Goal: Task Accomplishment & Management: Complete application form

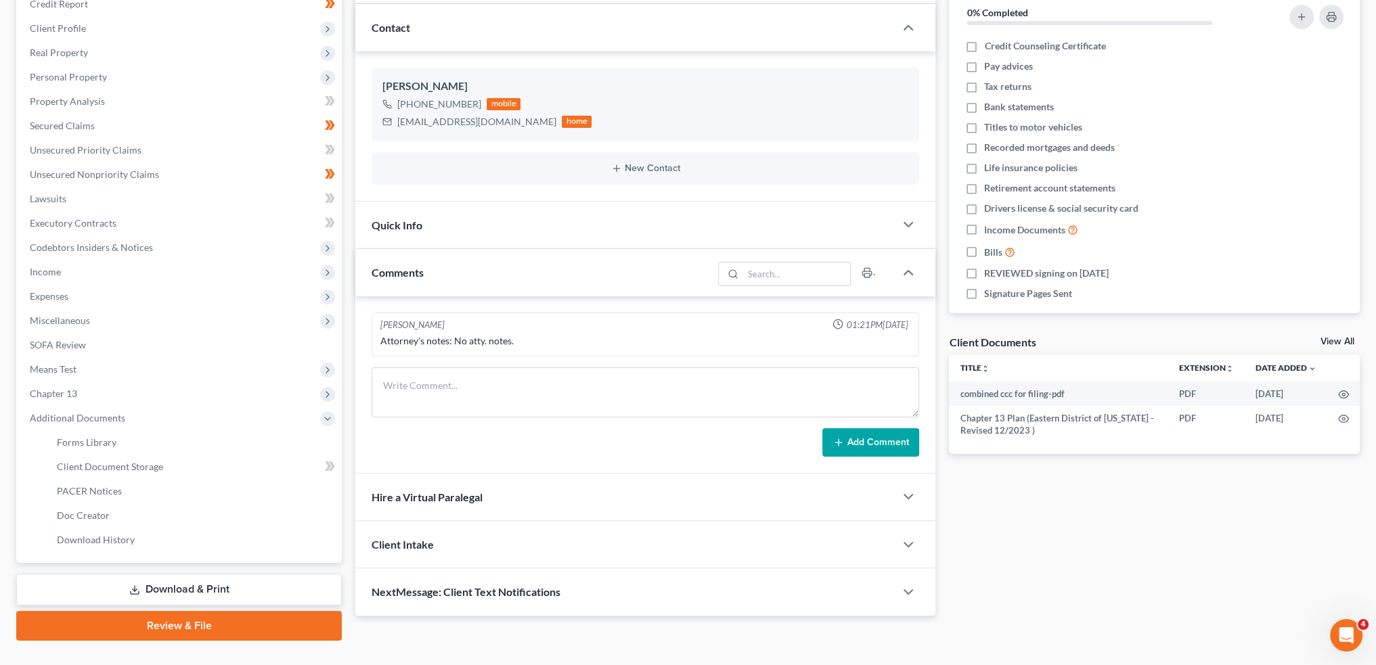
scroll to position [173, 0]
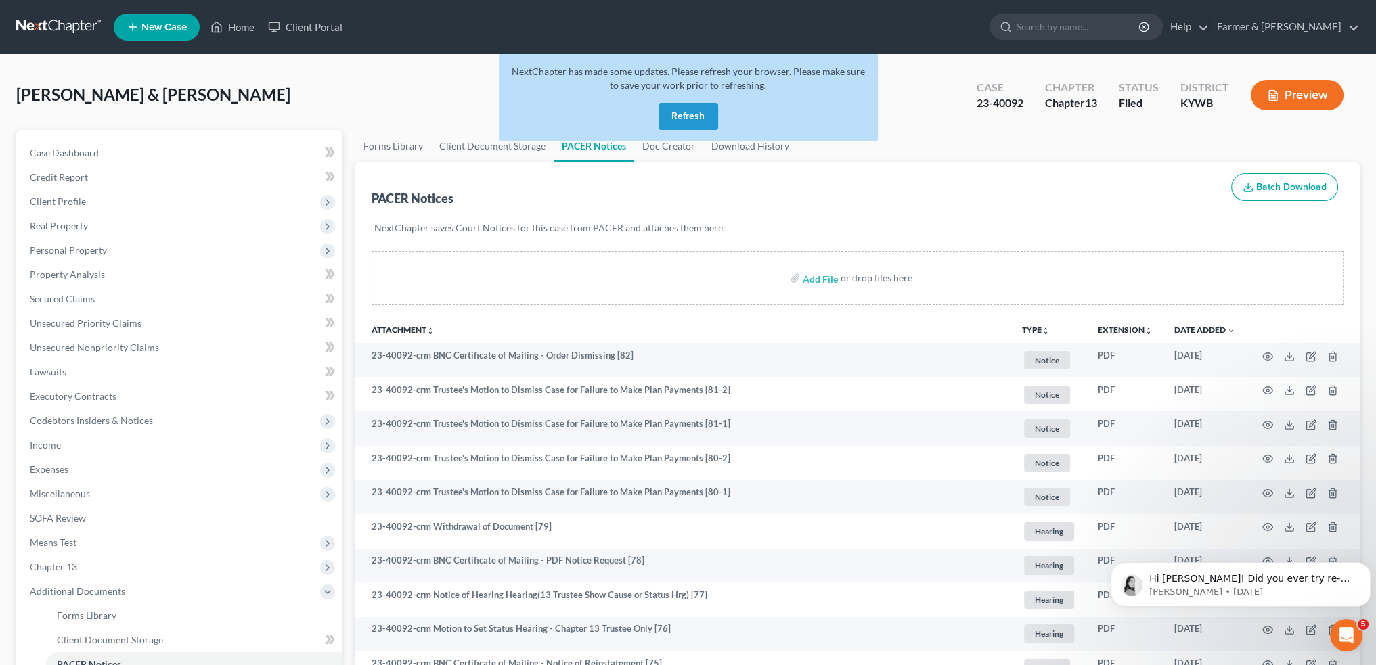
click at [677, 119] on button "Refresh" at bounding box center [688, 116] width 60 height 27
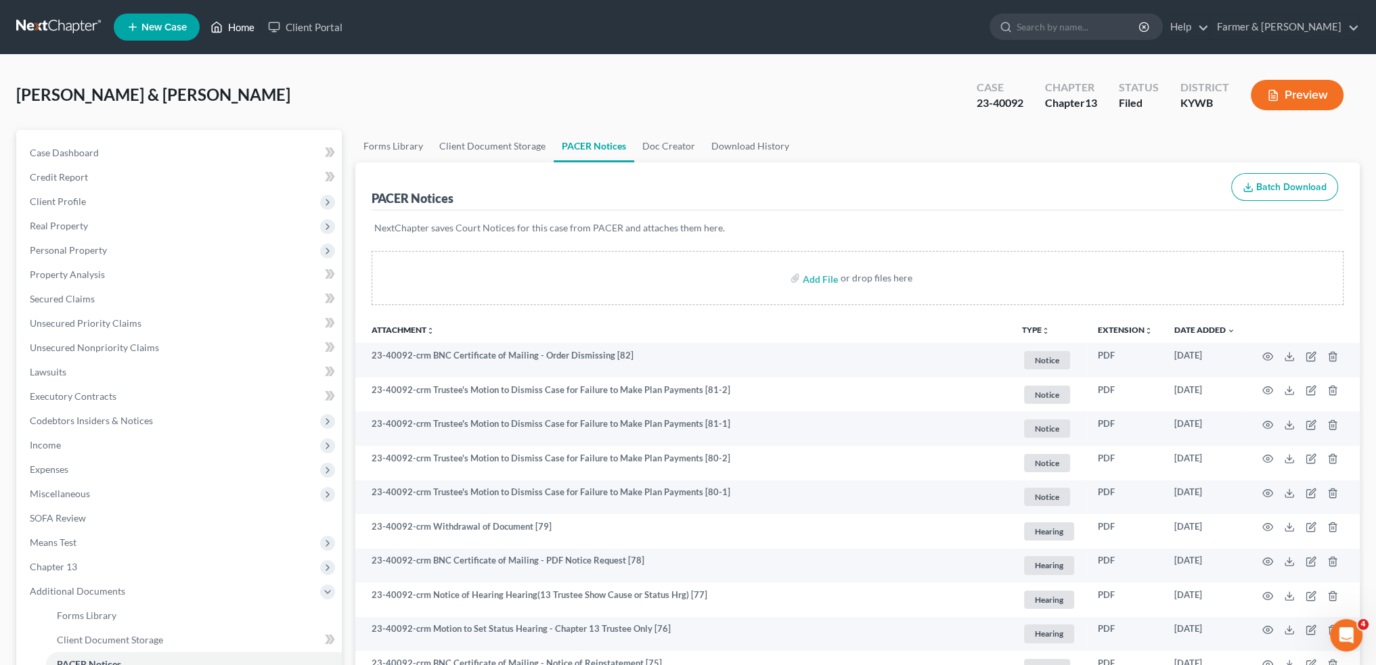
click at [233, 23] on link "Home" at bounding box center [233, 27] width 58 height 24
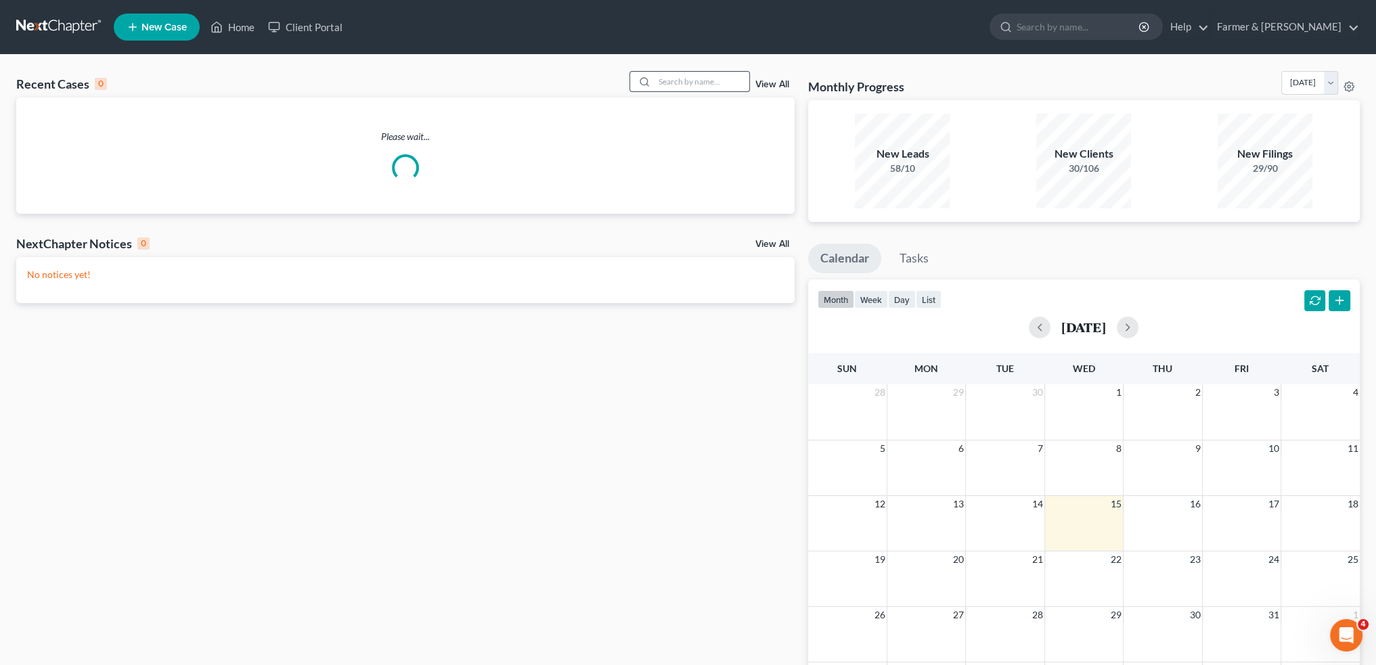
click at [693, 79] on input "search" at bounding box center [701, 82] width 95 height 20
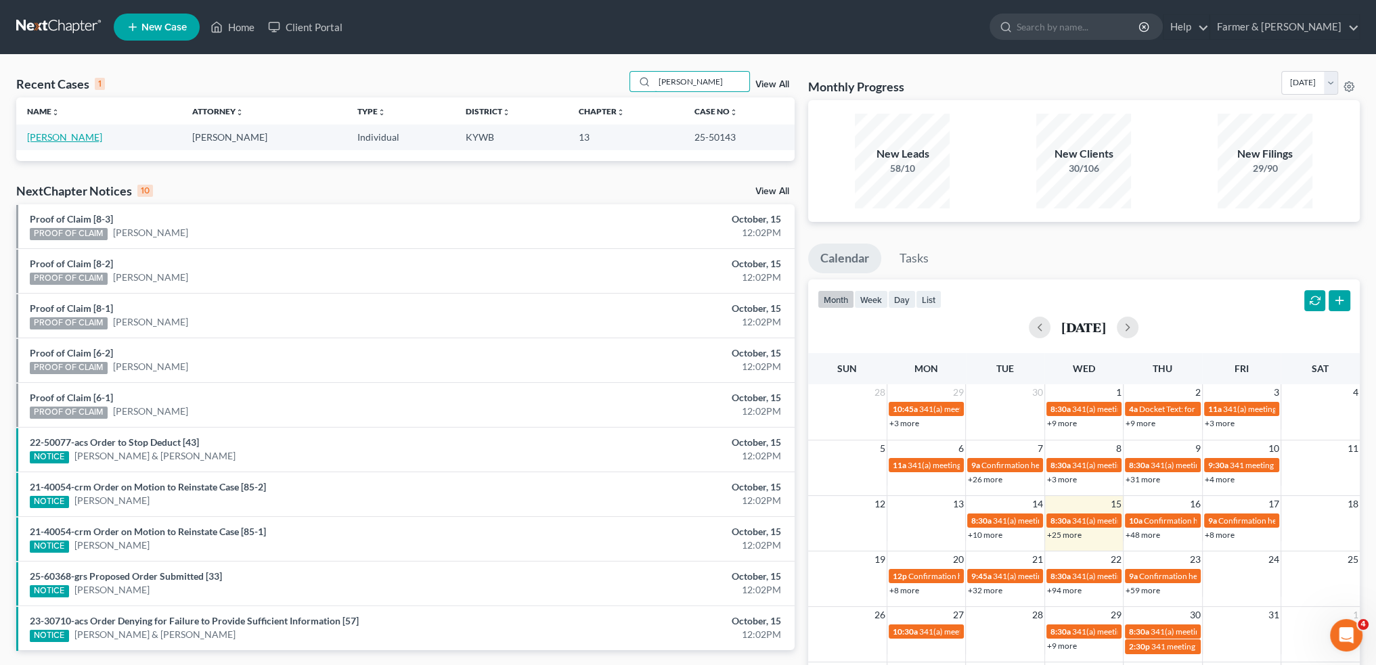
type input "[PERSON_NAME]"
click at [56, 136] on link "[PERSON_NAME]" at bounding box center [64, 137] width 75 height 12
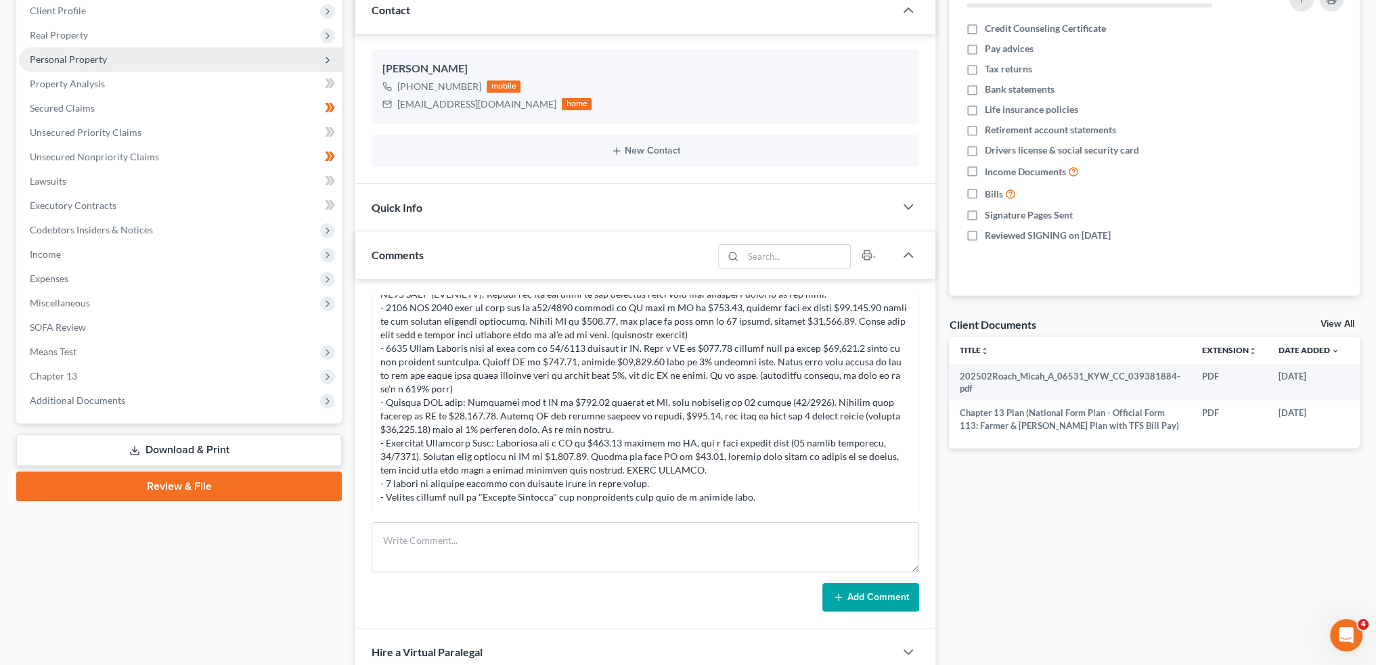
scroll to position [346, 0]
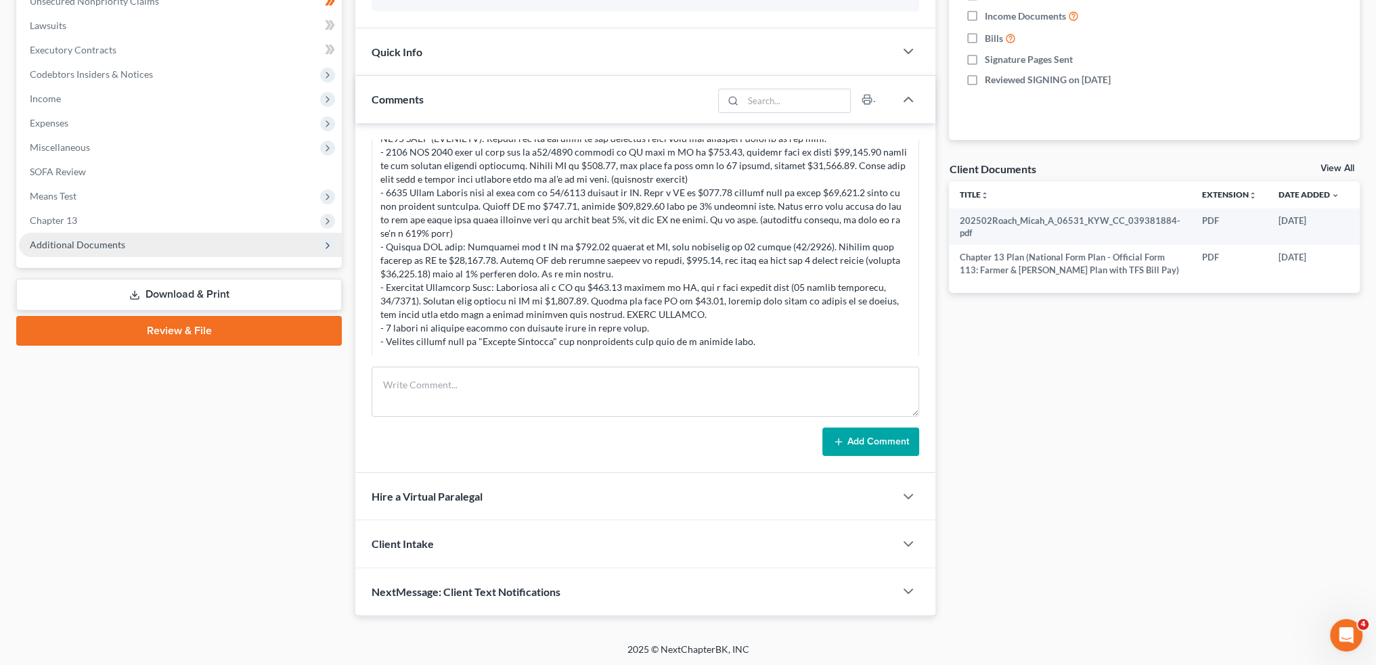
click at [112, 244] on span "Additional Documents" at bounding box center [77, 245] width 95 height 12
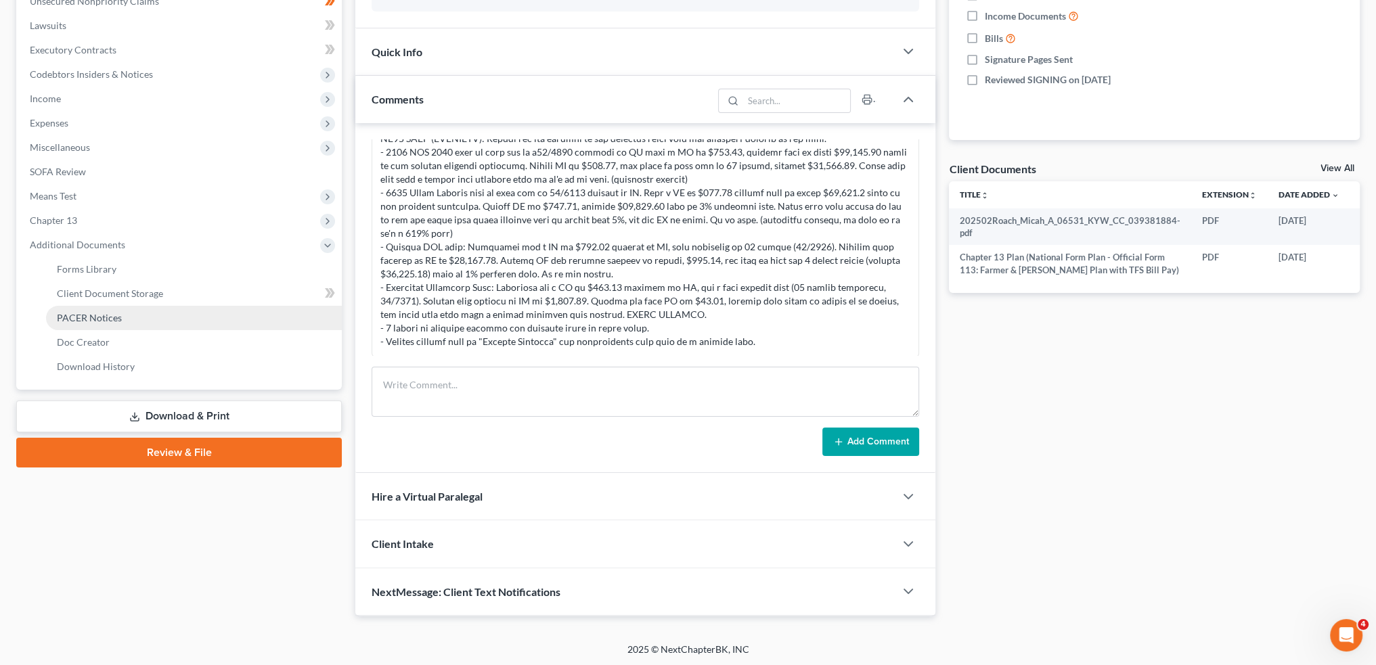
click at [103, 320] on span "PACER Notices" at bounding box center [89, 318] width 65 height 12
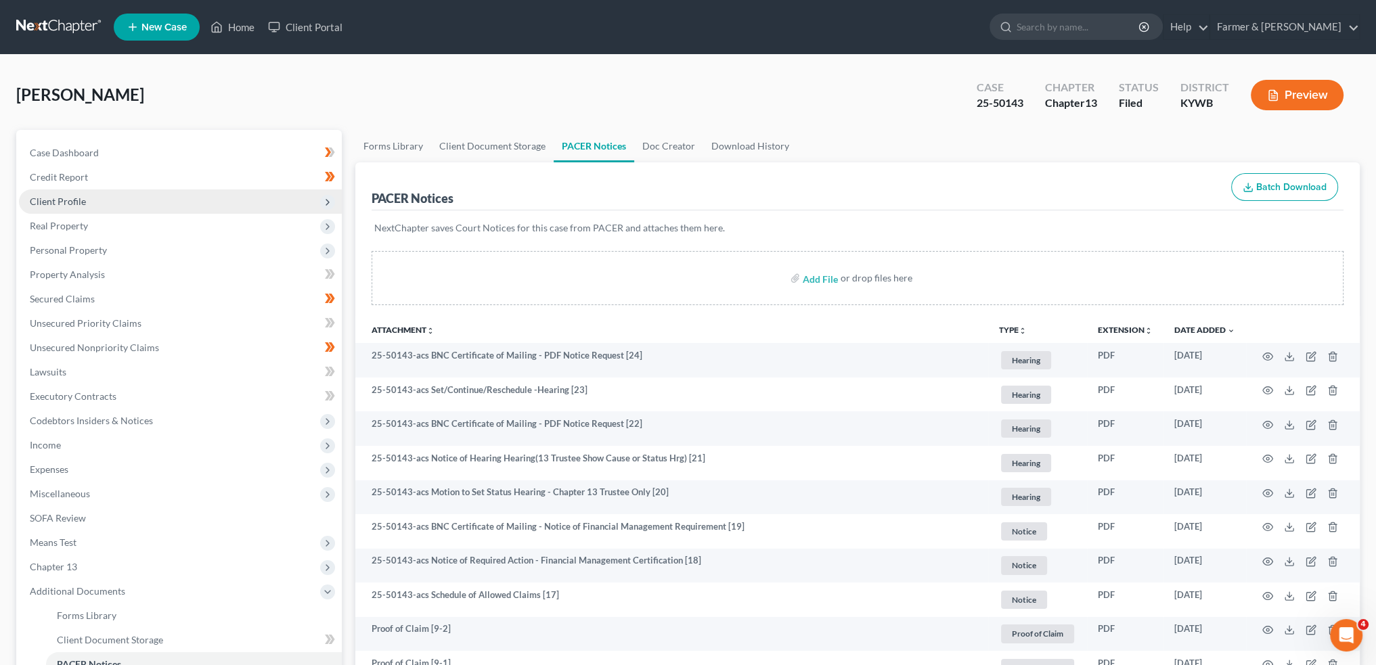
click at [84, 200] on span "Client Profile" at bounding box center [58, 202] width 56 height 12
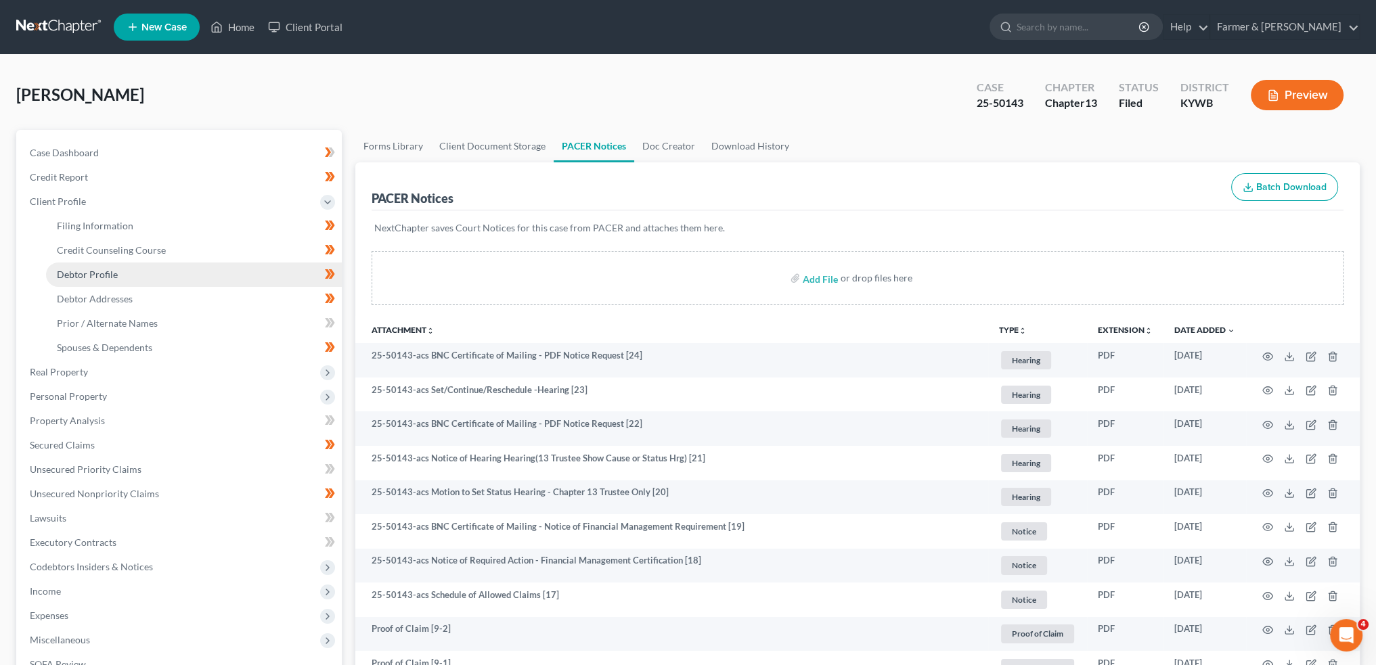
click at [108, 277] on span "Debtor Profile" at bounding box center [87, 275] width 61 height 12
select select "1"
select select "6"
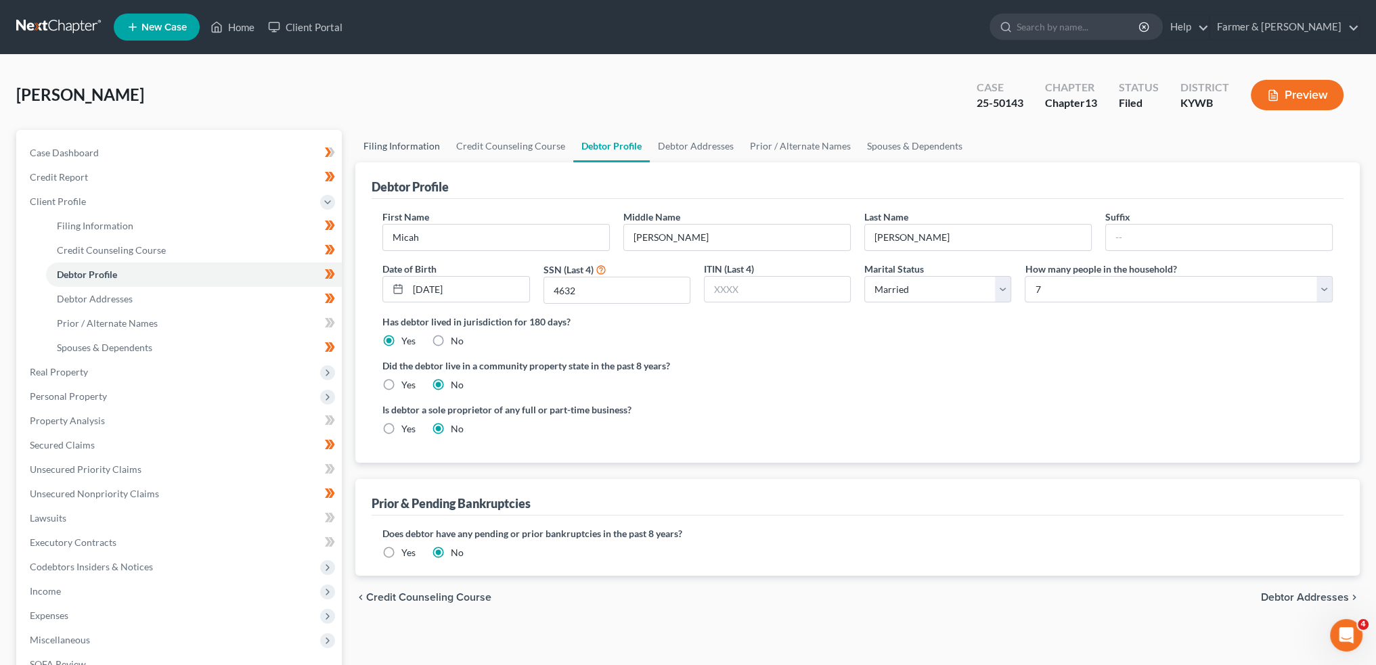
click at [418, 144] on link "Filing Information" at bounding box center [401, 146] width 93 height 32
select select "1"
select select "0"
select select "3"
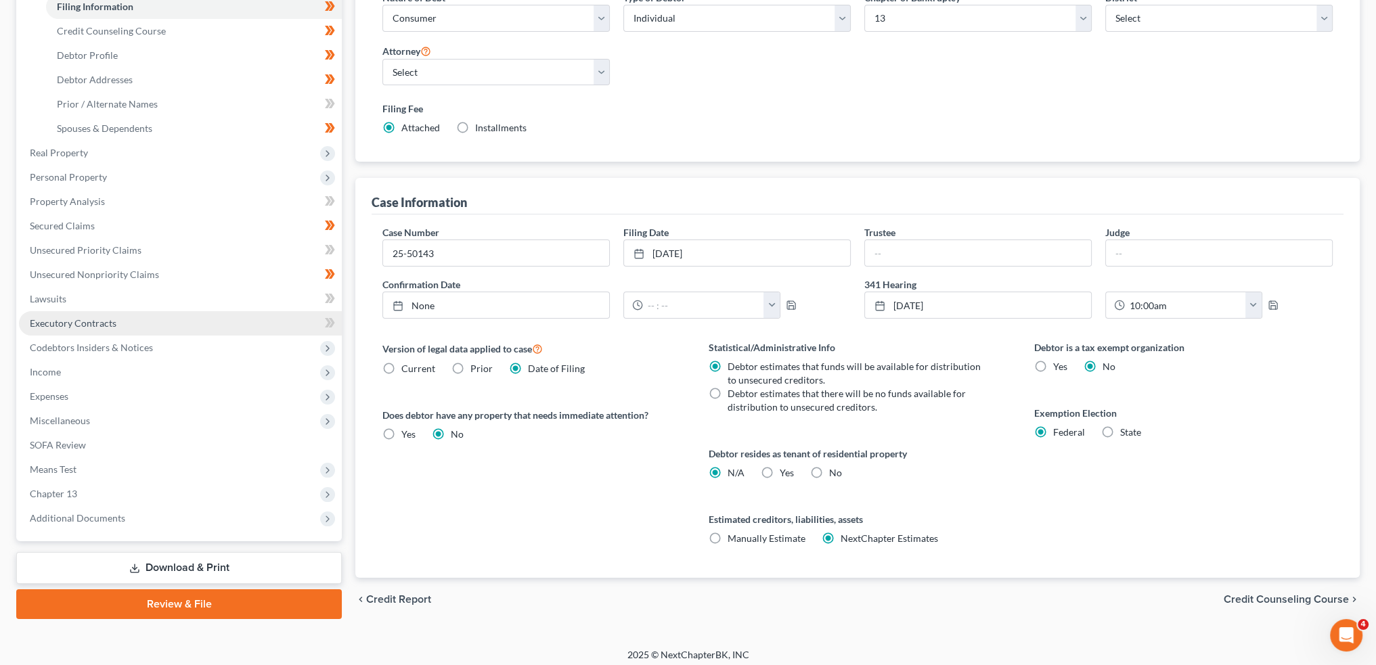
scroll to position [225, 0]
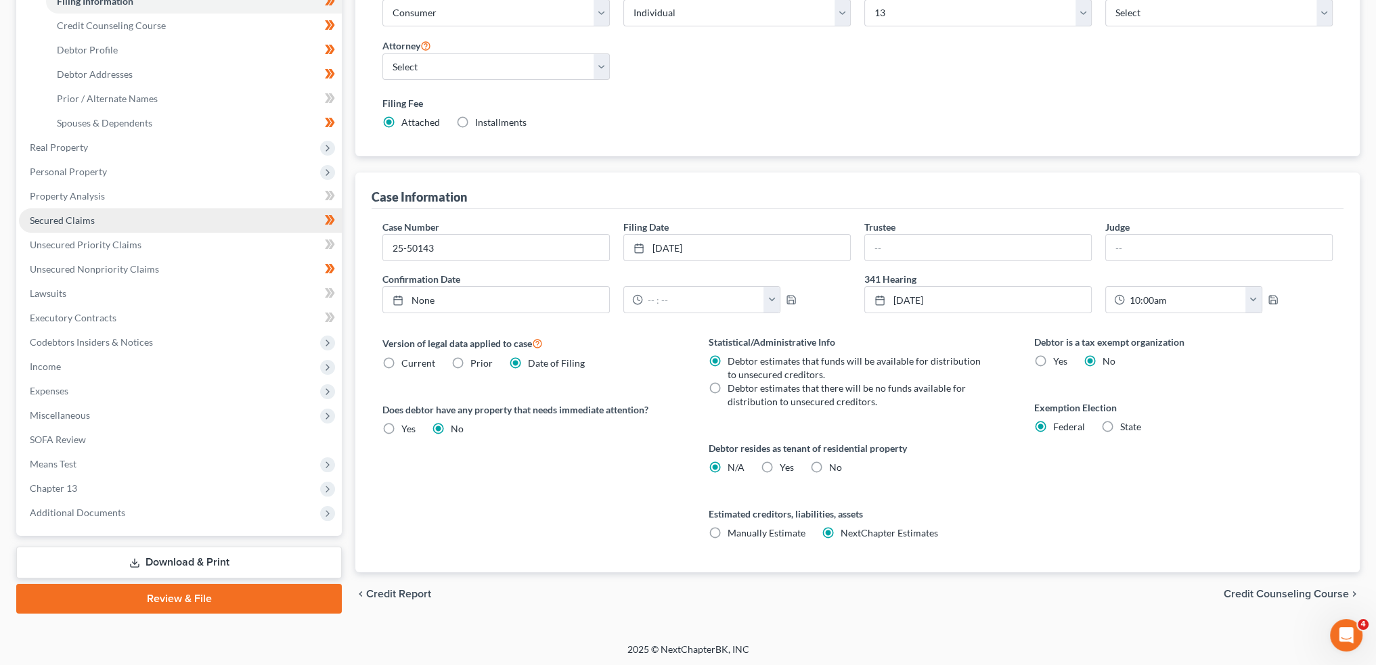
click at [106, 222] on link "Secured Claims" at bounding box center [180, 220] width 323 height 24
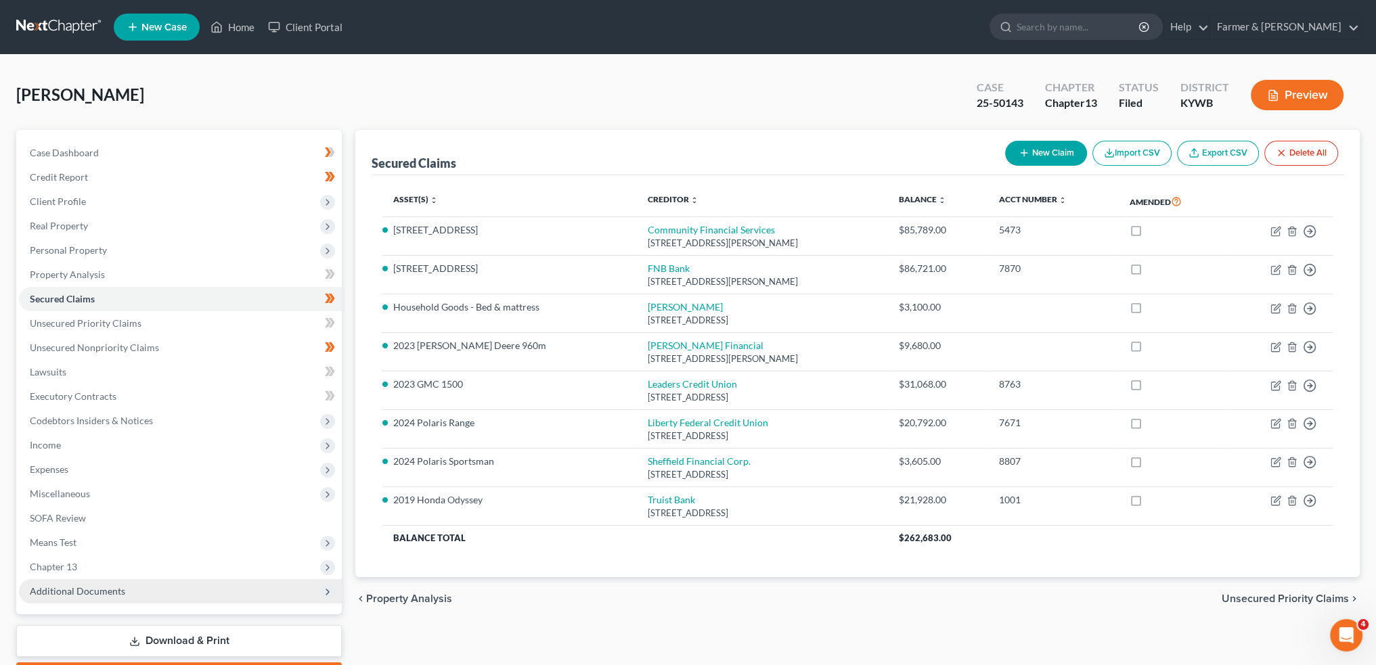
click at [94, 587] on span "Additional Documents" at bounding box center [77, 591] width 95 height 12
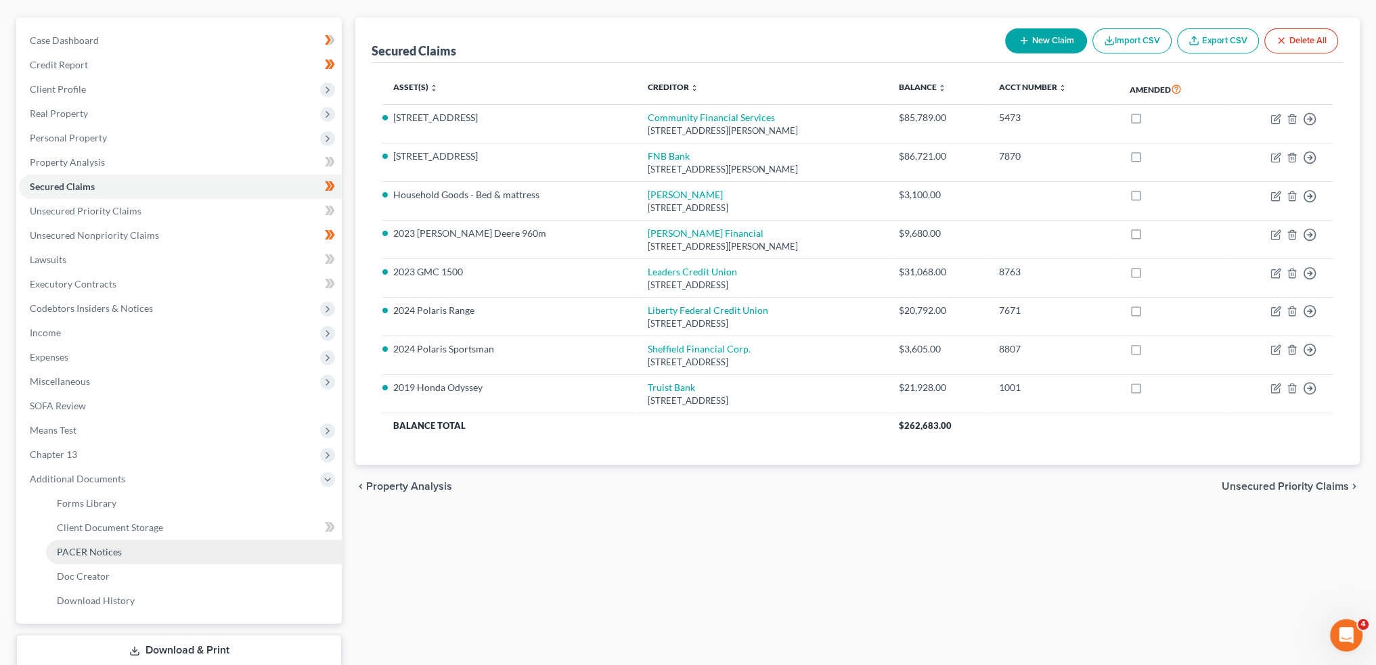
click at [95, 542] on link "PACER Notices" at bounding box center [194, 552] width 296 height 24
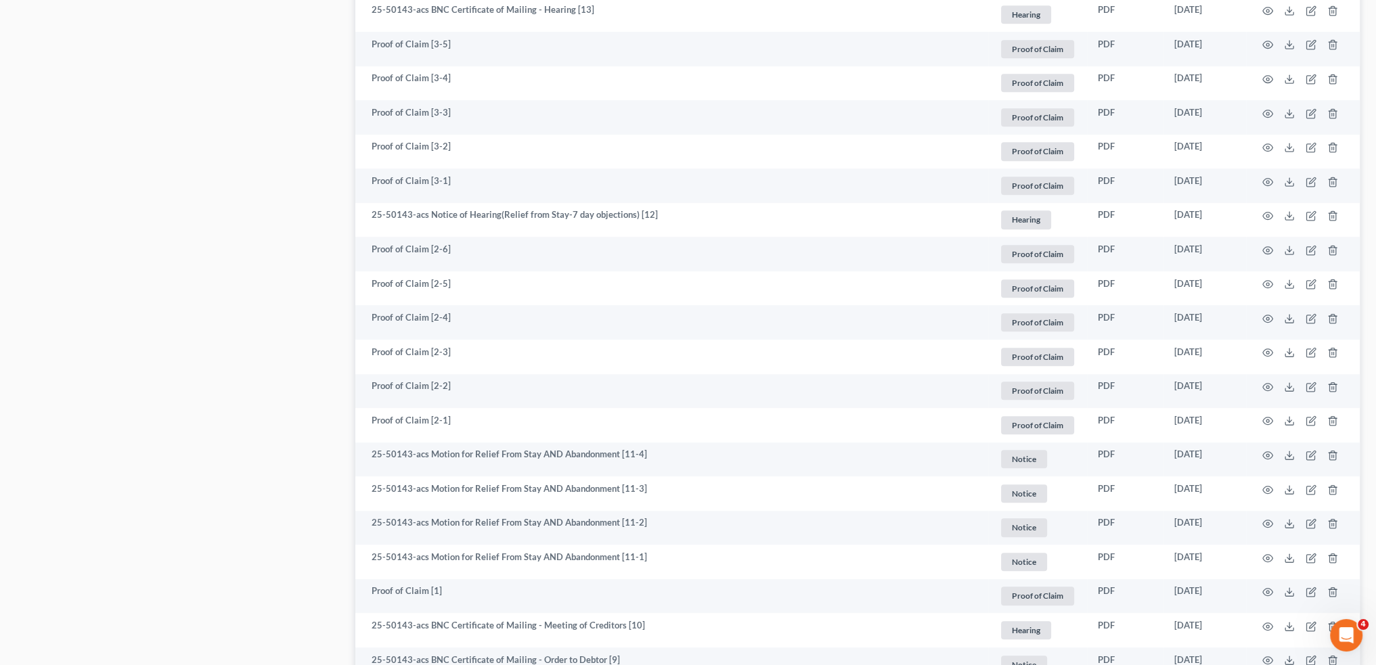
scroll to position [1127, 0]
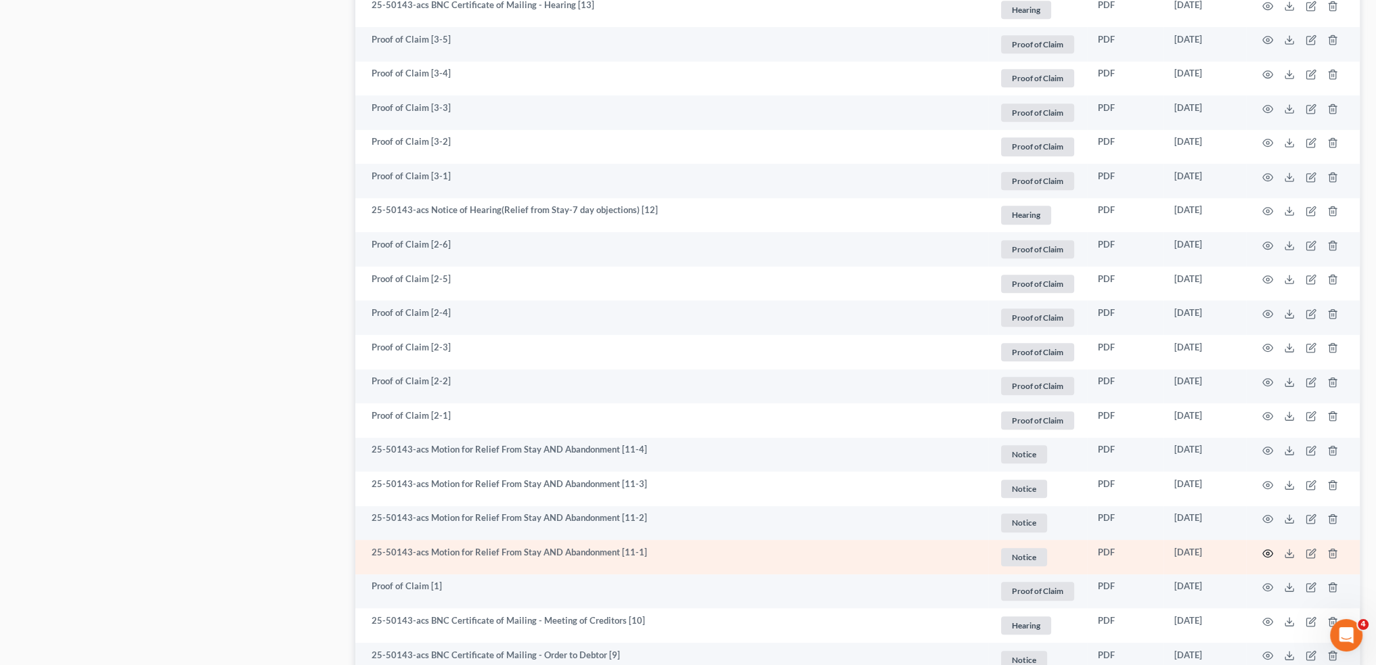
click at [1266, 550] on icon "button" at bounding box center [1267, 553] width 11 height 11
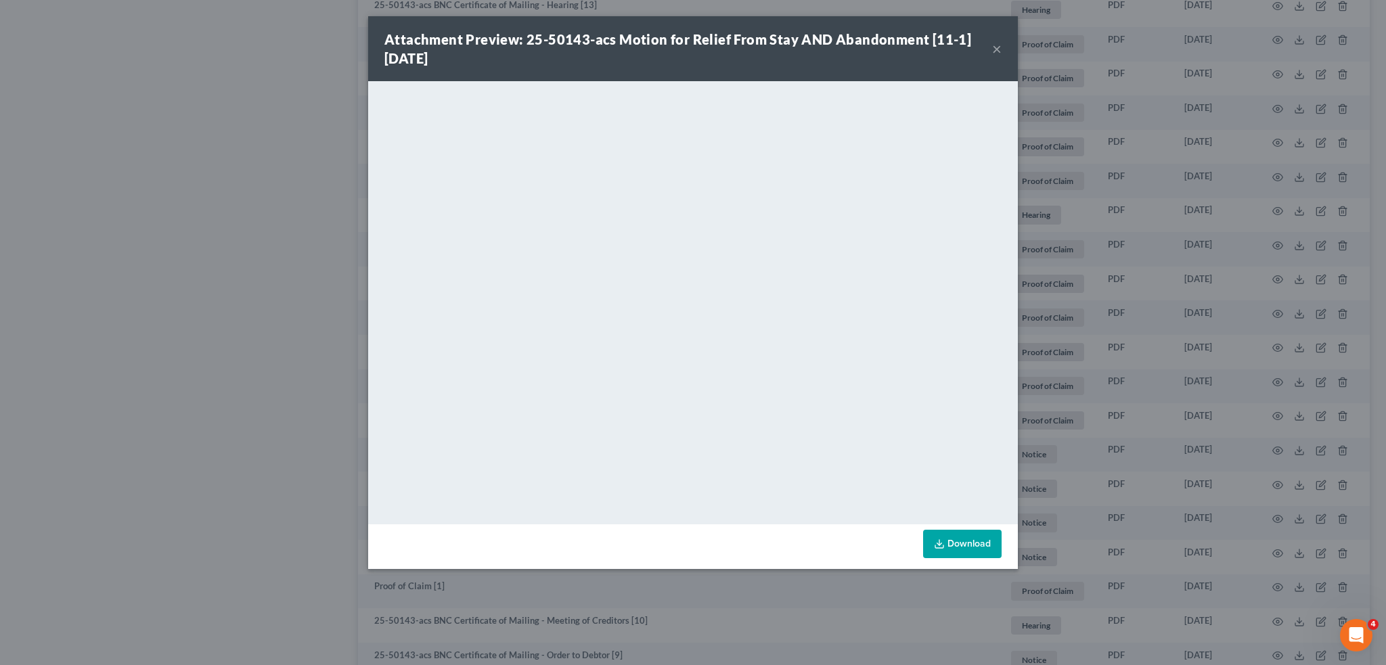
click at [997, 51] on button "×" at bounding box center [996, 49] width 9 height 16
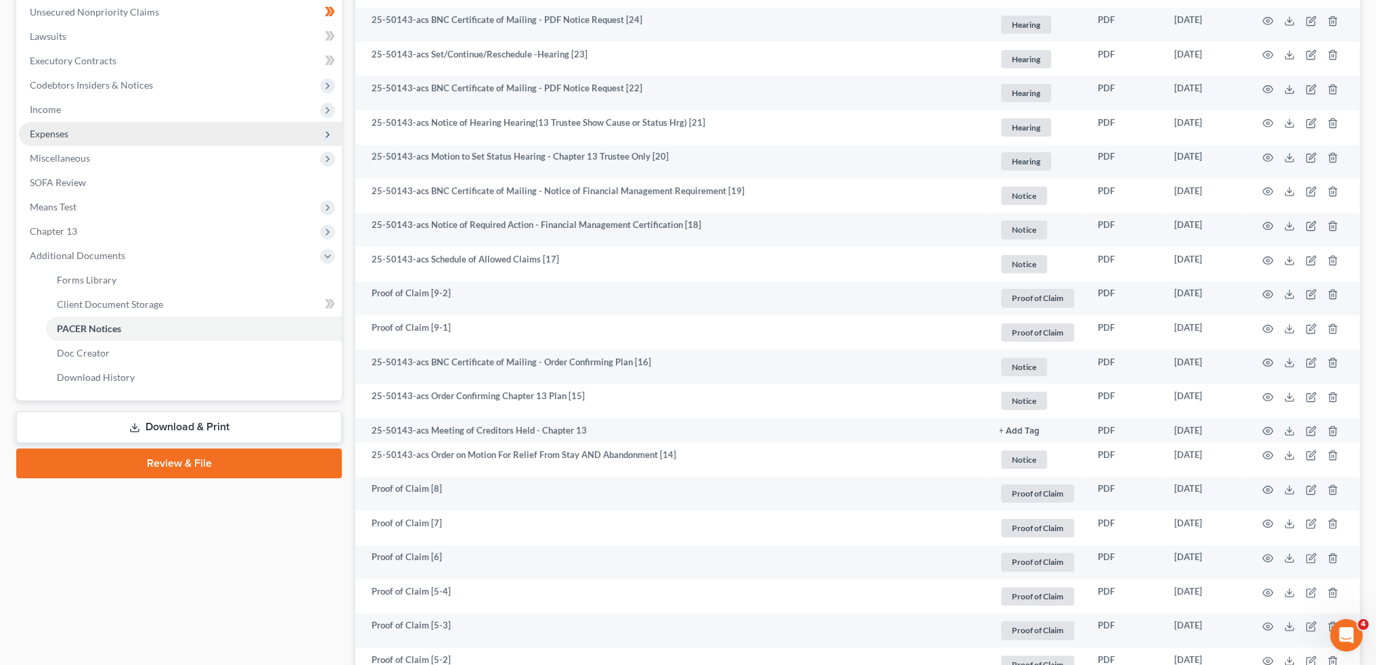
scroll to position [225, 0]
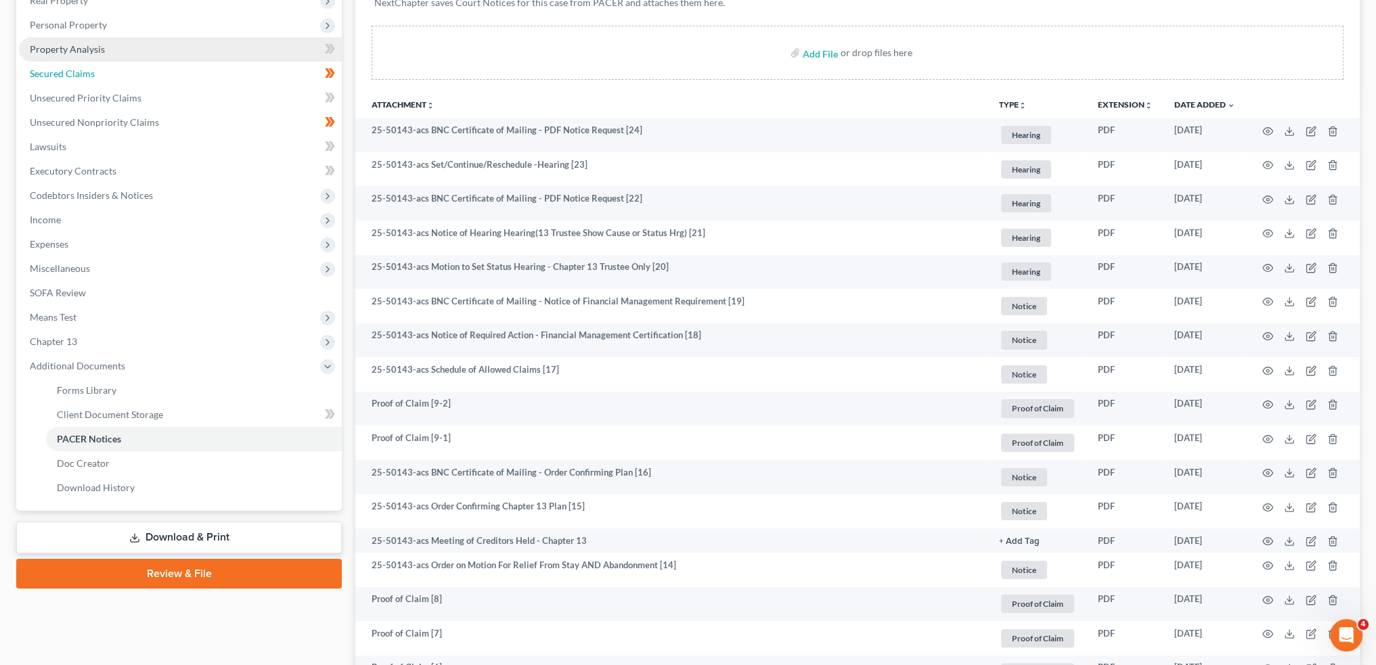
click at [77, 73] on span "Secured Claims" at bounding box center [62, 74] width 65 height 12
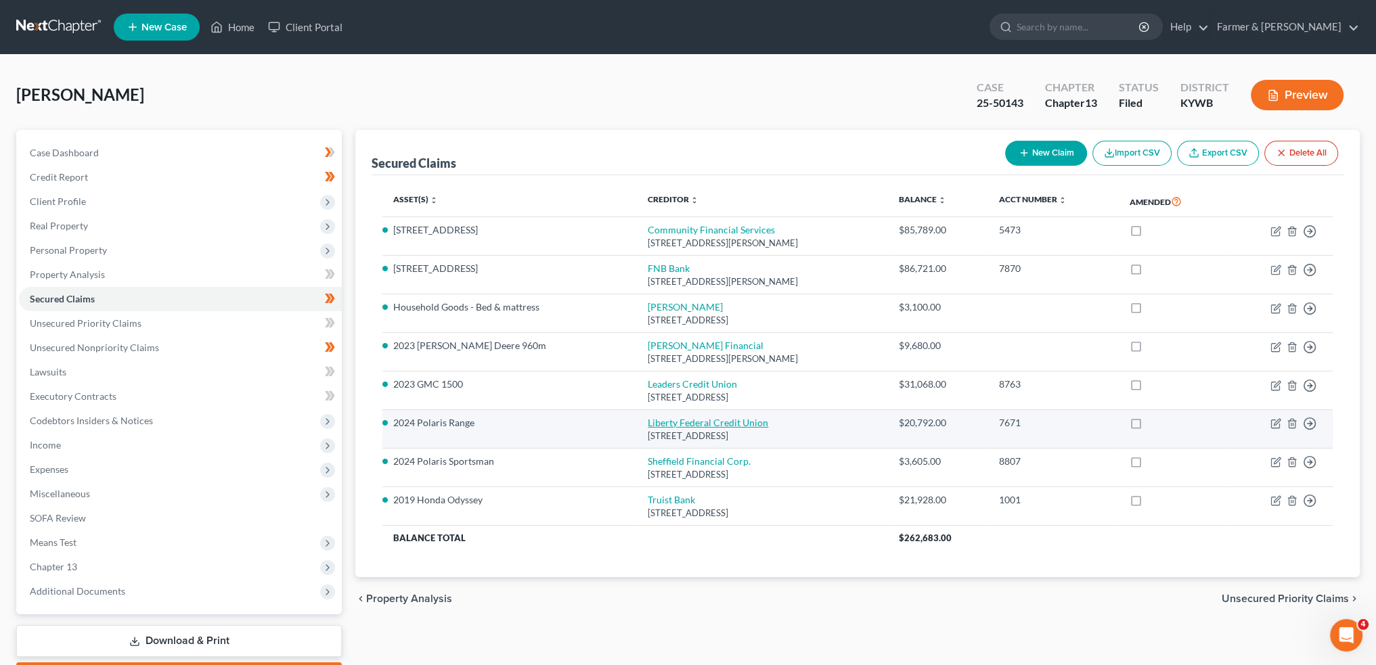
click at [653, 424] on link "Liberty Federal Credit Union" at bounding box center [708, 423] width 120 height 12
select select "15"
select select "2"
select select "0"
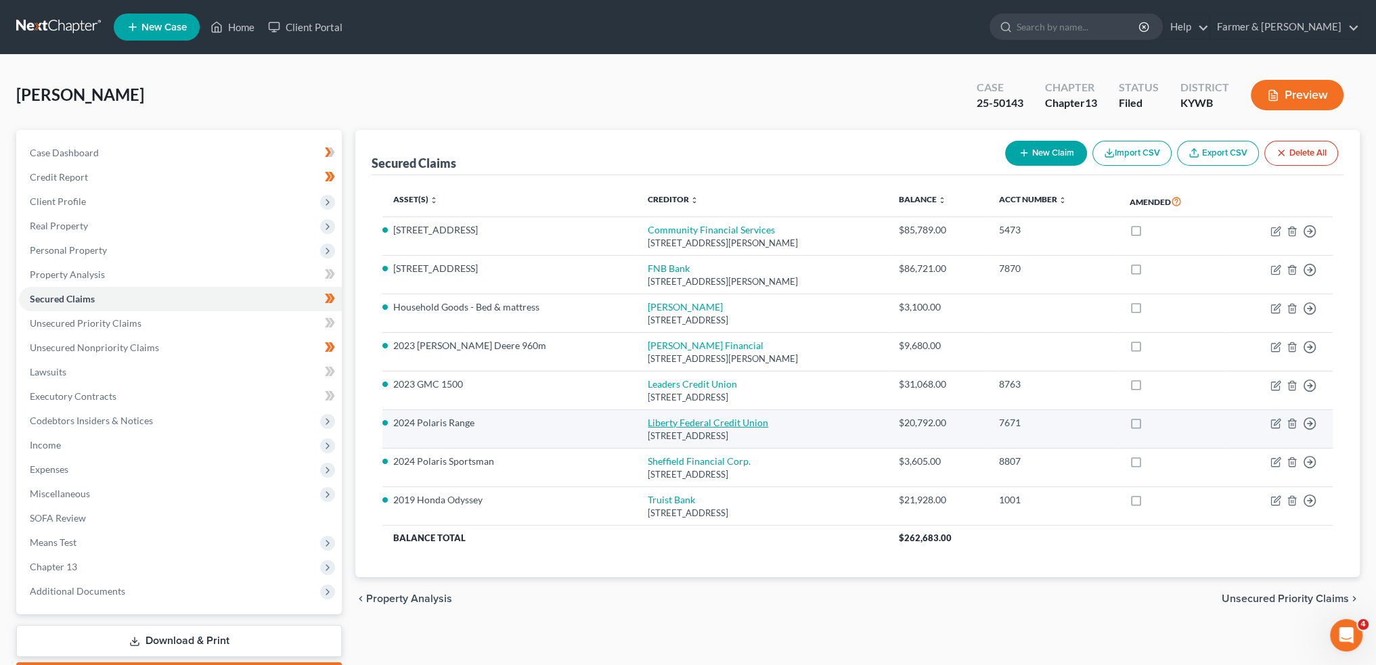
select select "0"
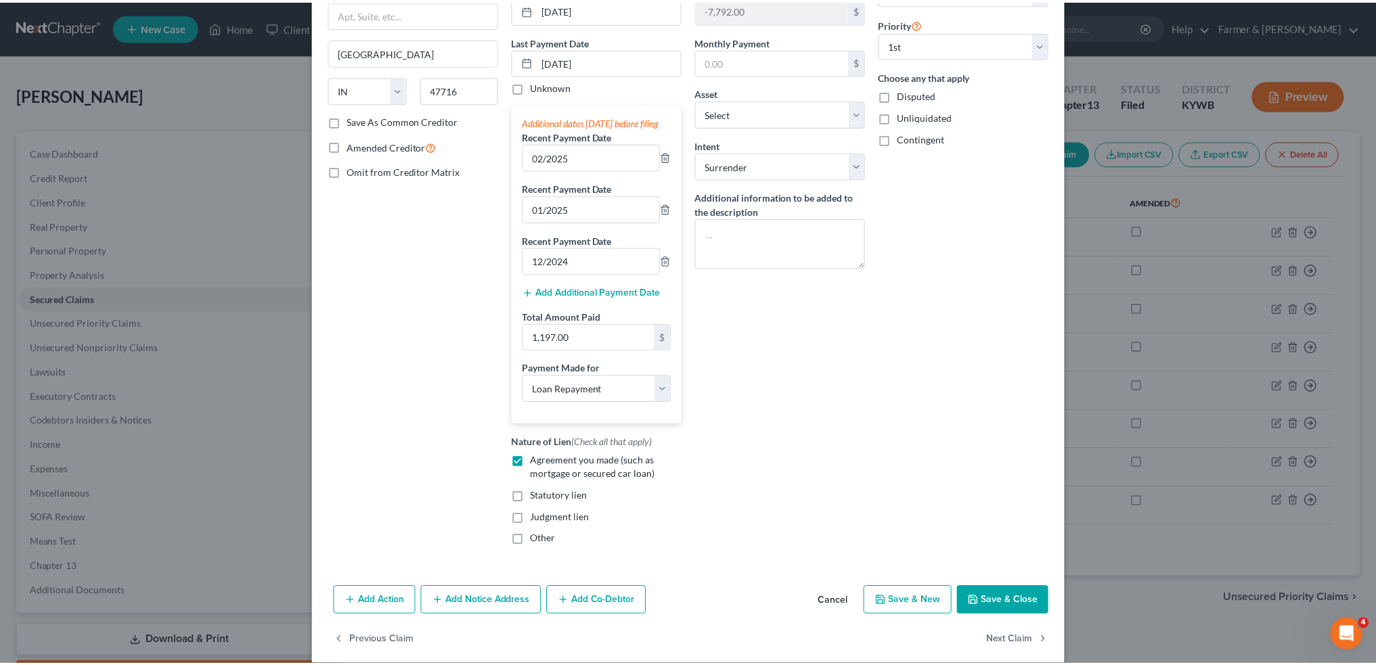
scroll to position [179, 0]
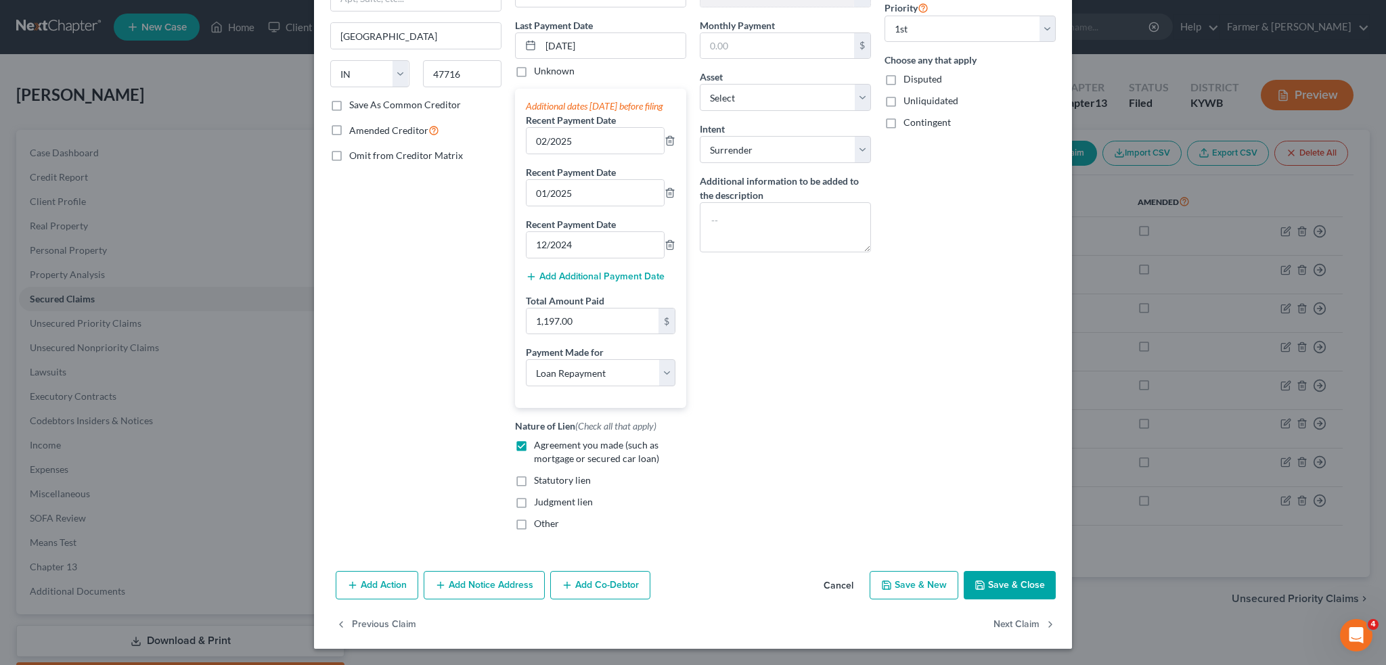
click at [1010, 587] on button "Save & Close" at bounding box center [1010, 585] width 92 height 28
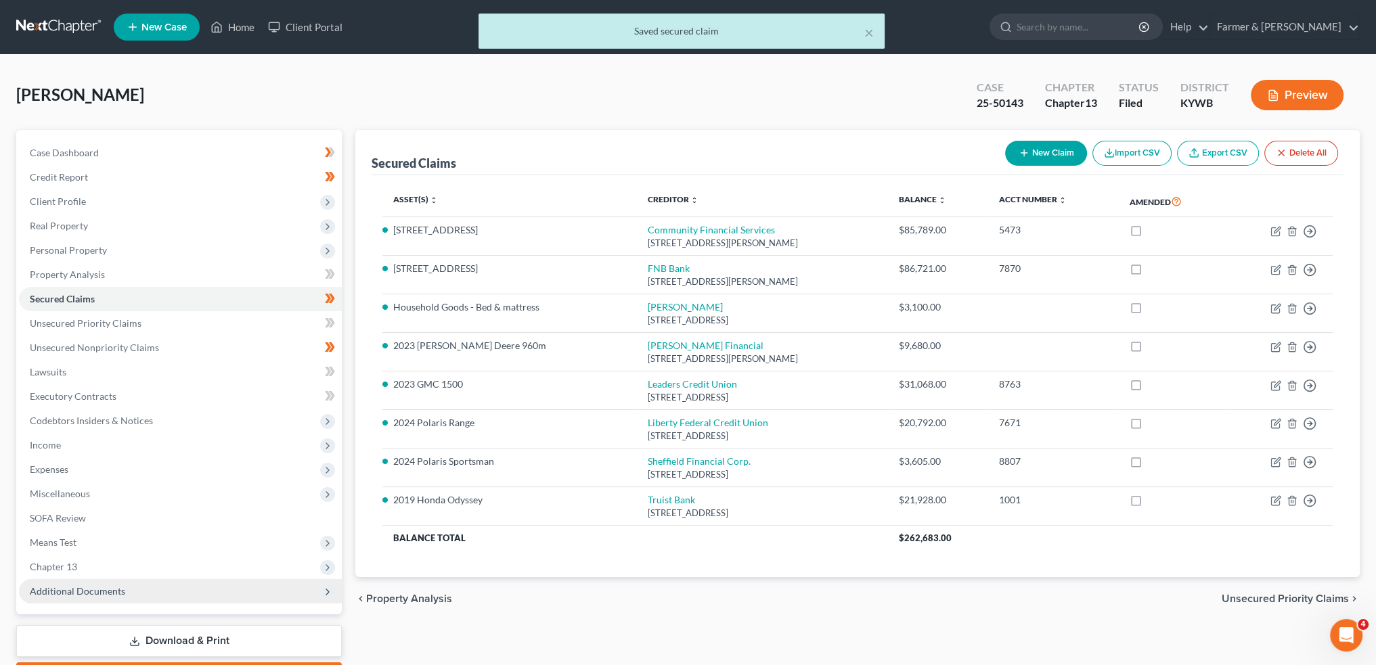
click at [86, 593] on span "Additional Documents" at bounding box center [77, 591] width 95 height 12
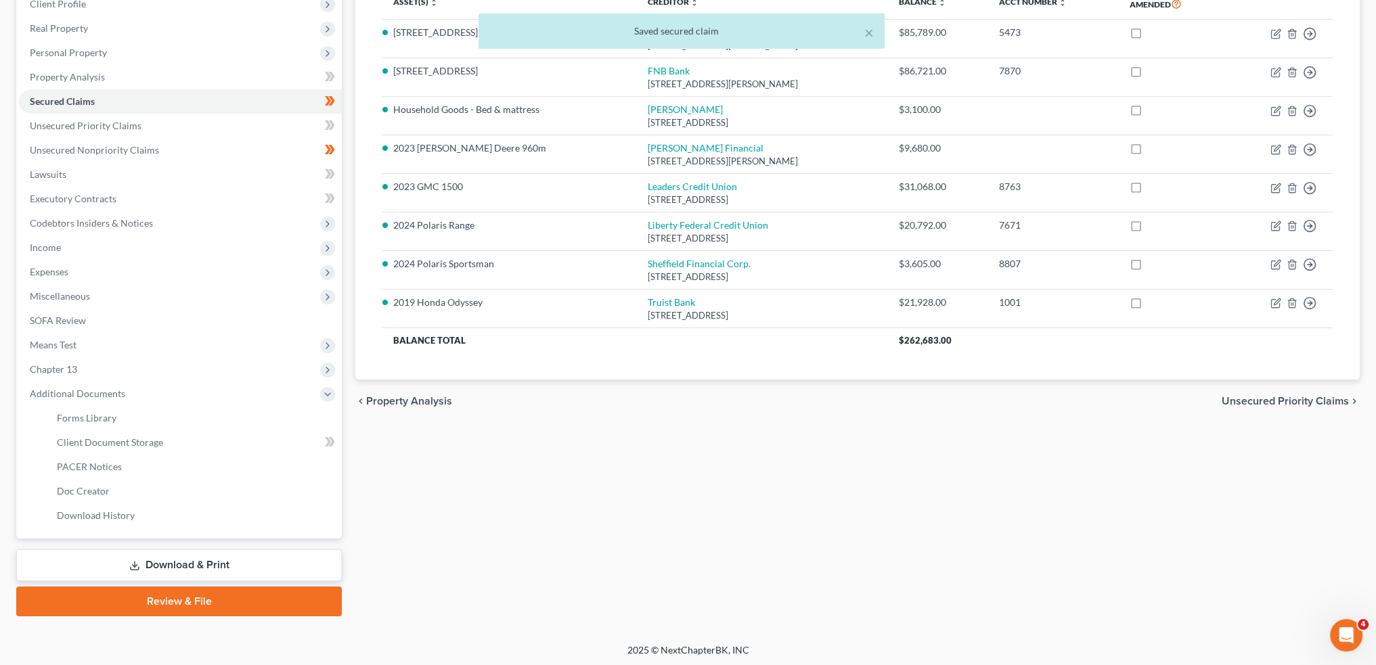
scroll to position [199, 0]
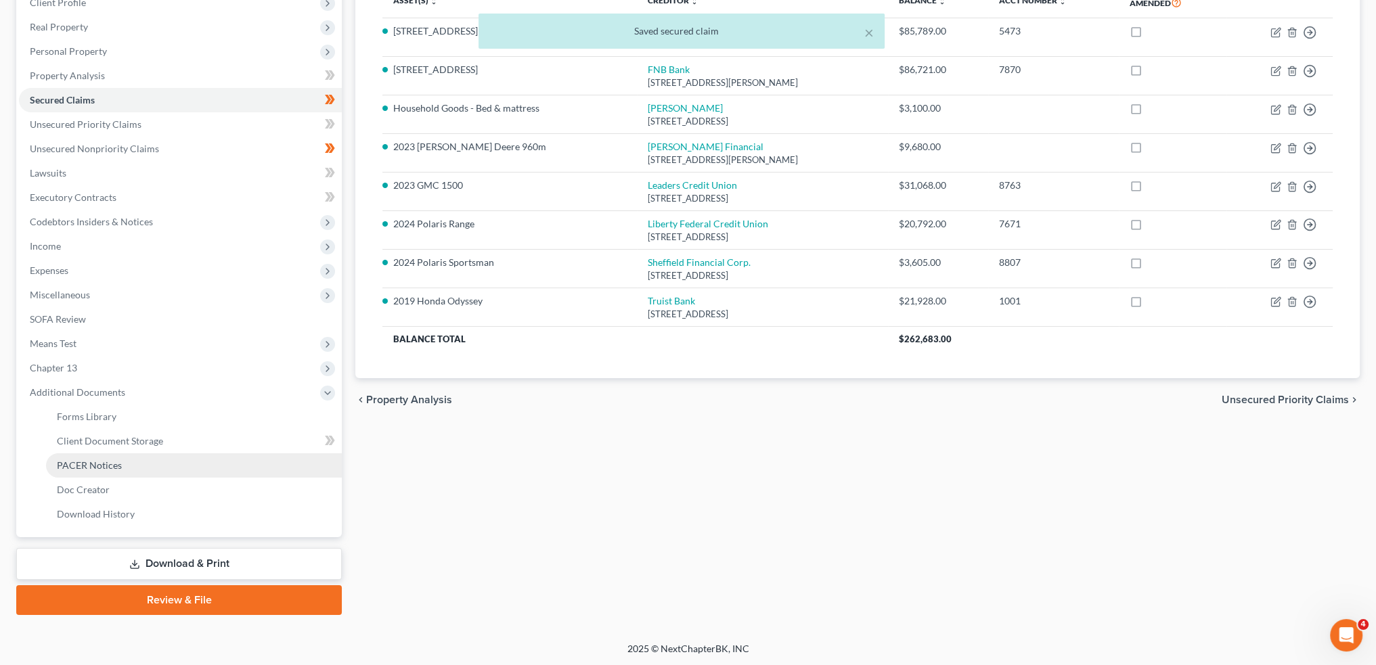
click at [81, 464] on span "PACER Notices" at bounding box center [89, 466] width 65 height 12
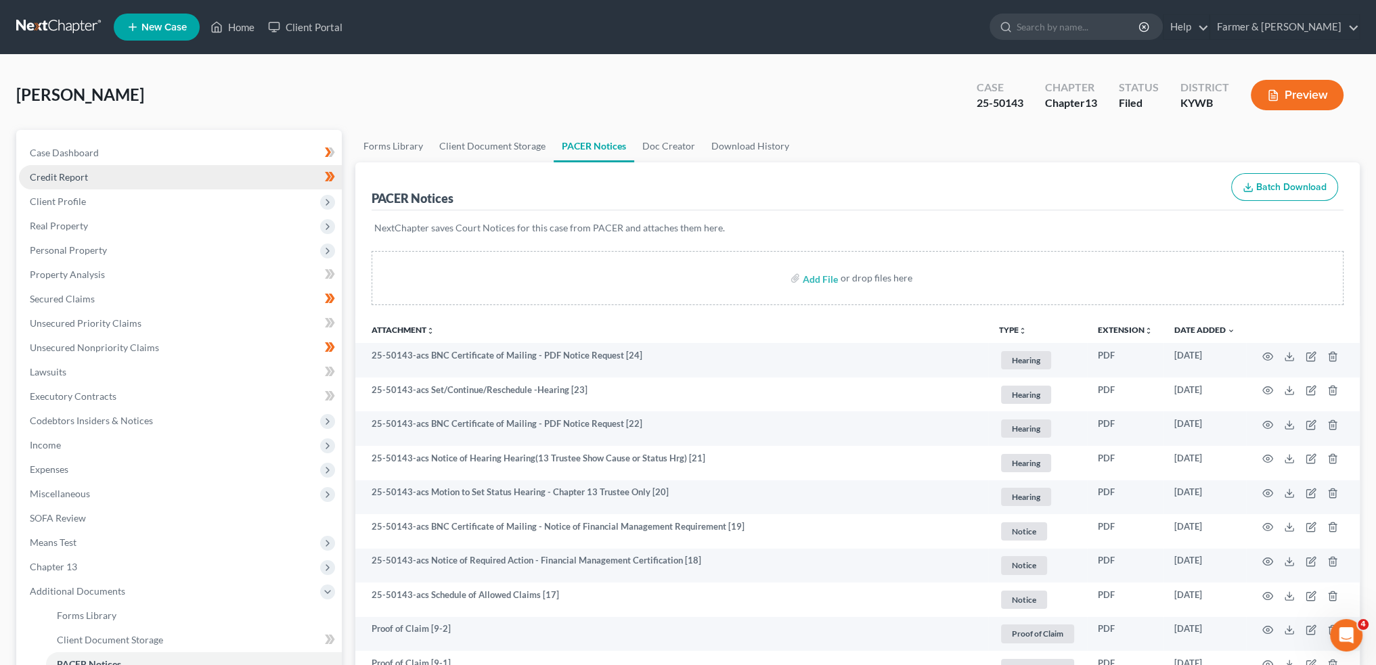
click at [96, 183] on link "Credit Report" at bounding box center [180, 177] width 323 height 24
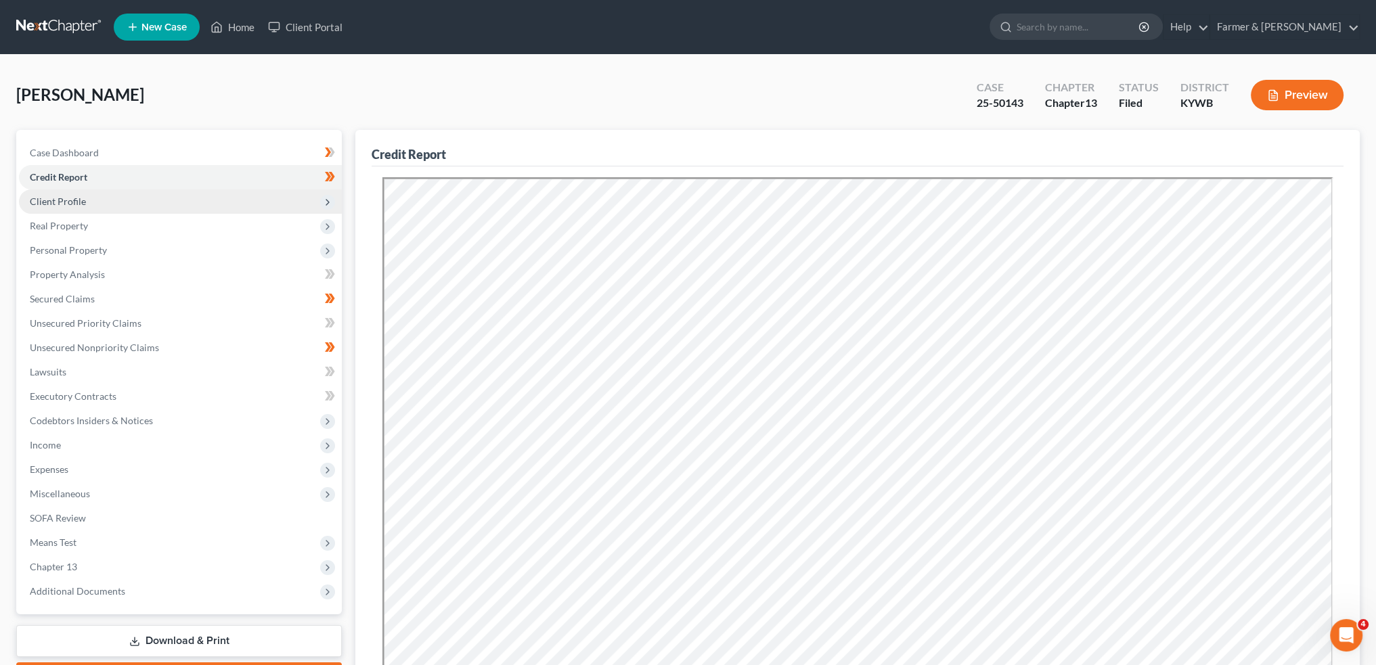
click at [89, 196] on span "Client Profile" at bounding box center [180, 201] width 323 height 24
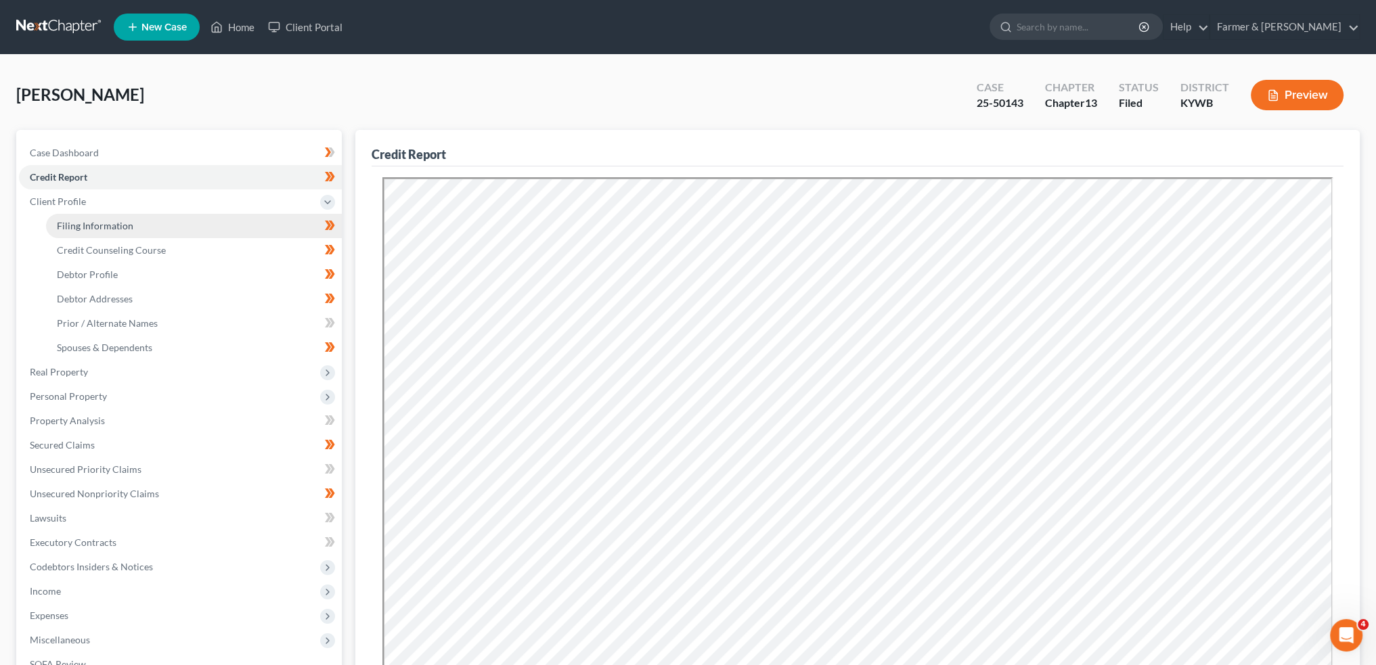
click at [86, 221] on span "Filing Information" at bounding box center [95, 226] width 76 height 12
select select "1"
select select "0"
select select "3"
select select "33"
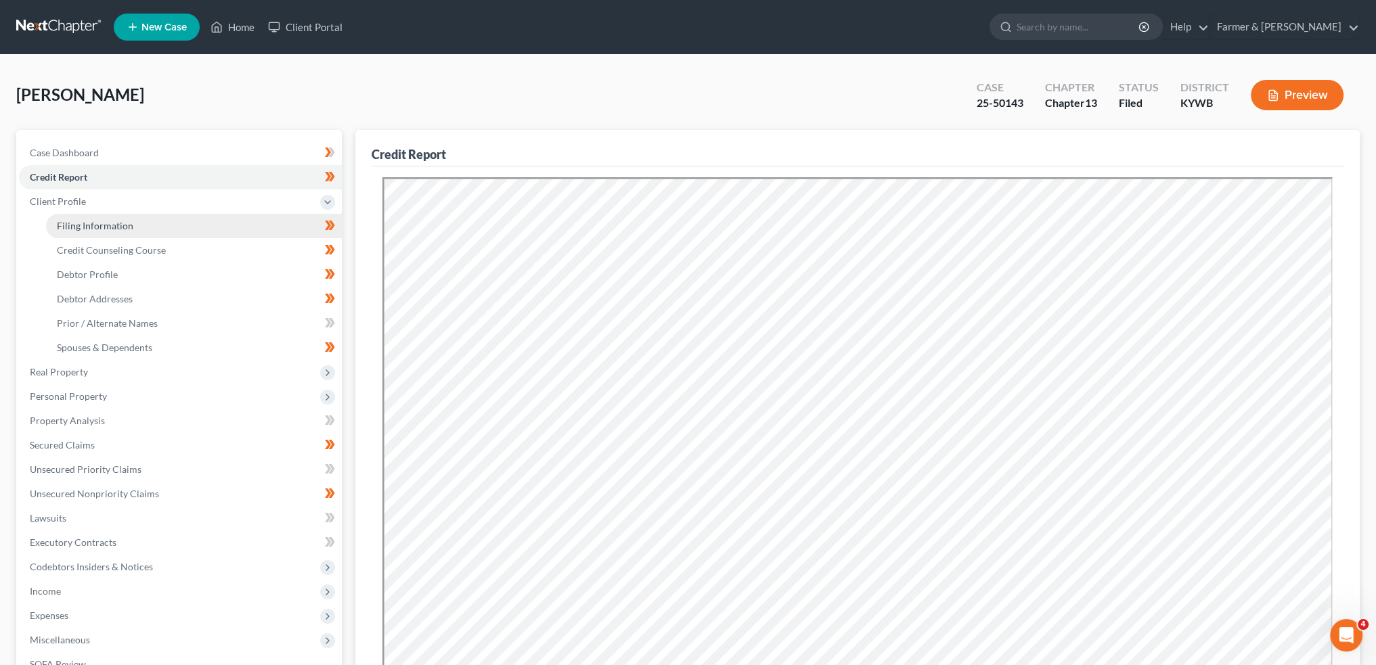
select select "2"
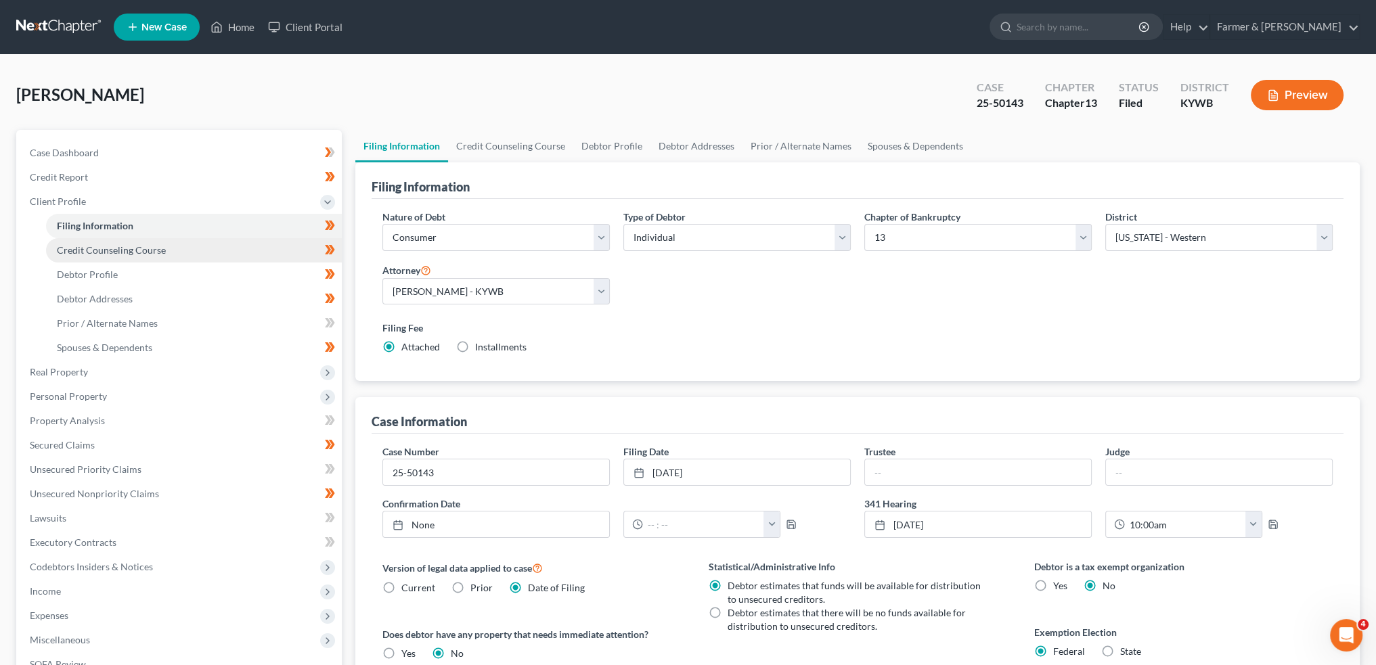
click at [114, 256] on link "Credit Counseling Course" at bounding box center [194, 250] width 296 height 24
